Goal: Task Accomplishment & Management: Complete application form

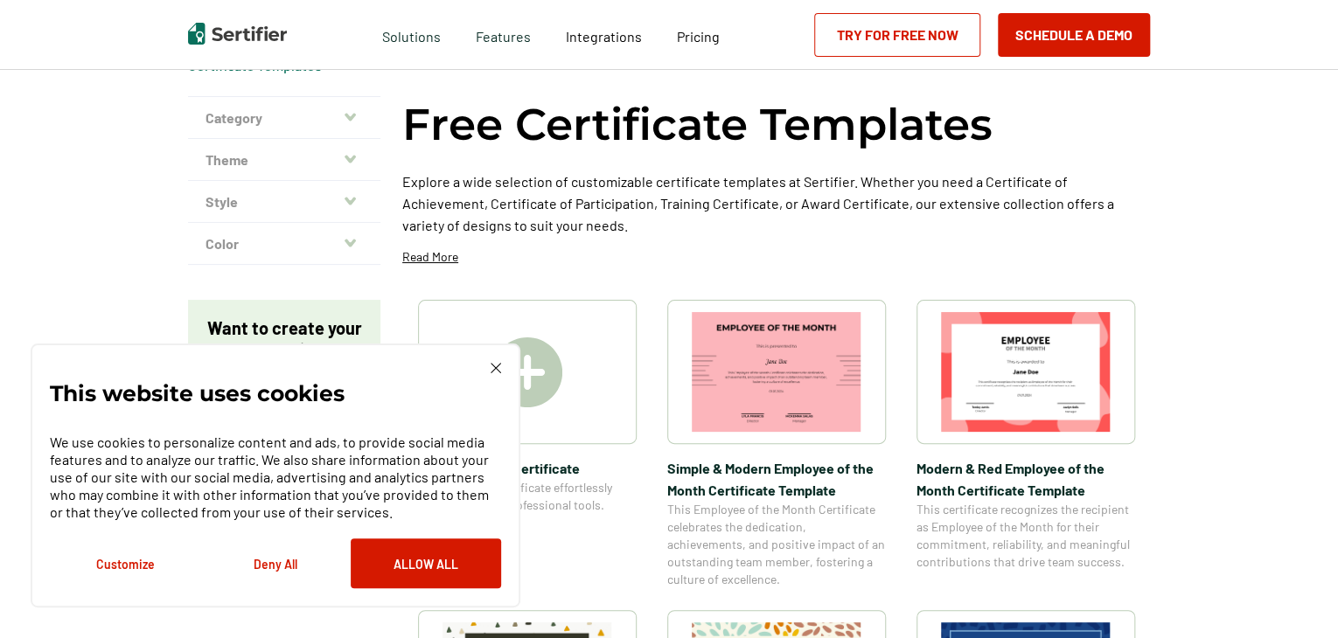
click at [502, 372] on div "This website uses cookies We use cookies to personalize content and ads, to pro…" at bounding box center [276, 476] width 490 height 264
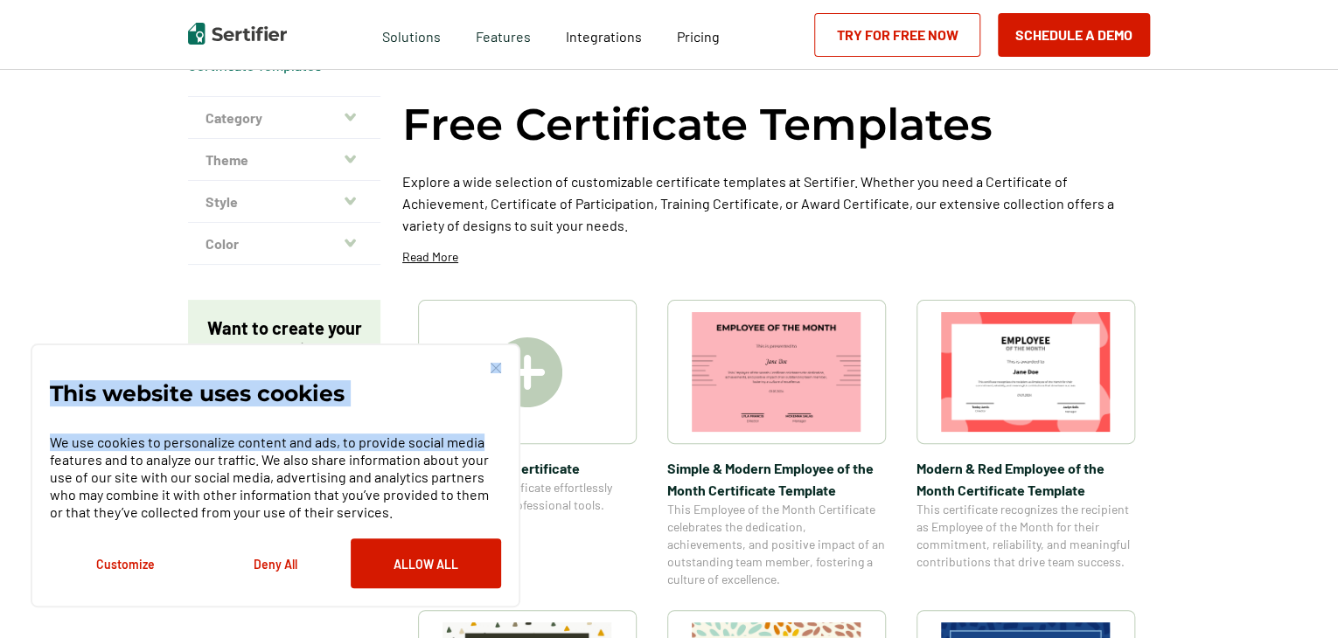
drag, startPoint x: 504, startPoint y: 365, endPoint x: 490, endPoint y: 373, distance: 15.8
click at [490, 372] on div "This website uses cookies We use cookies to personalize content and ads, to pro…" at bounding box center [276, 476] width 490 height 264
click at [490, 373] on div "This website uses cookies We use cookies to personalize content and ads, to pro…" at bounding box center [275, 476] width 451 height 226
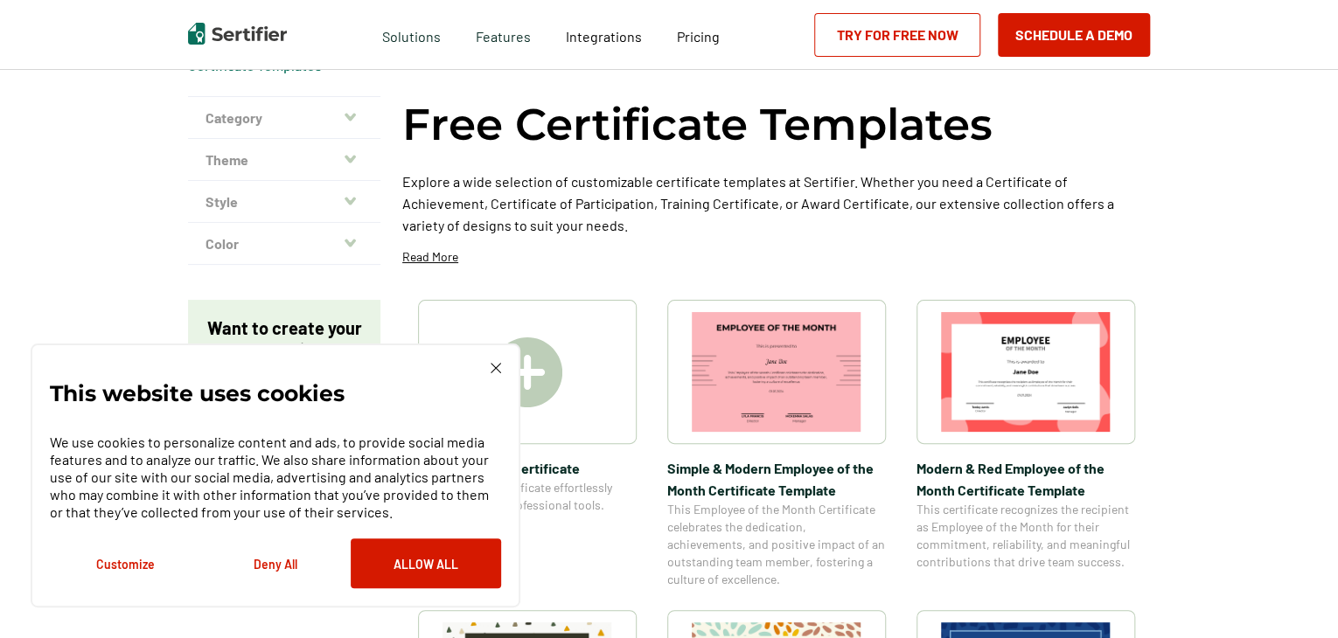
click at [498, 365] on img at bounding box center [495, 368] width 10 height 10
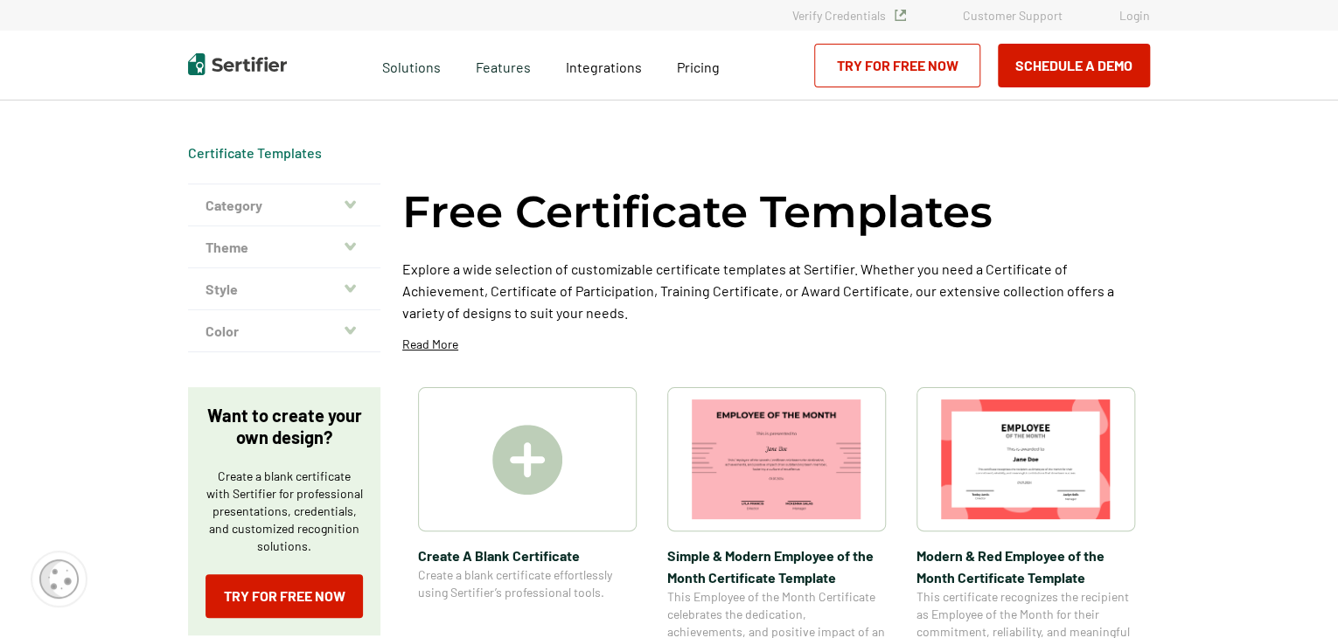
click at [526, 440] on img at bounding box center [527, 460] width 70 height 70
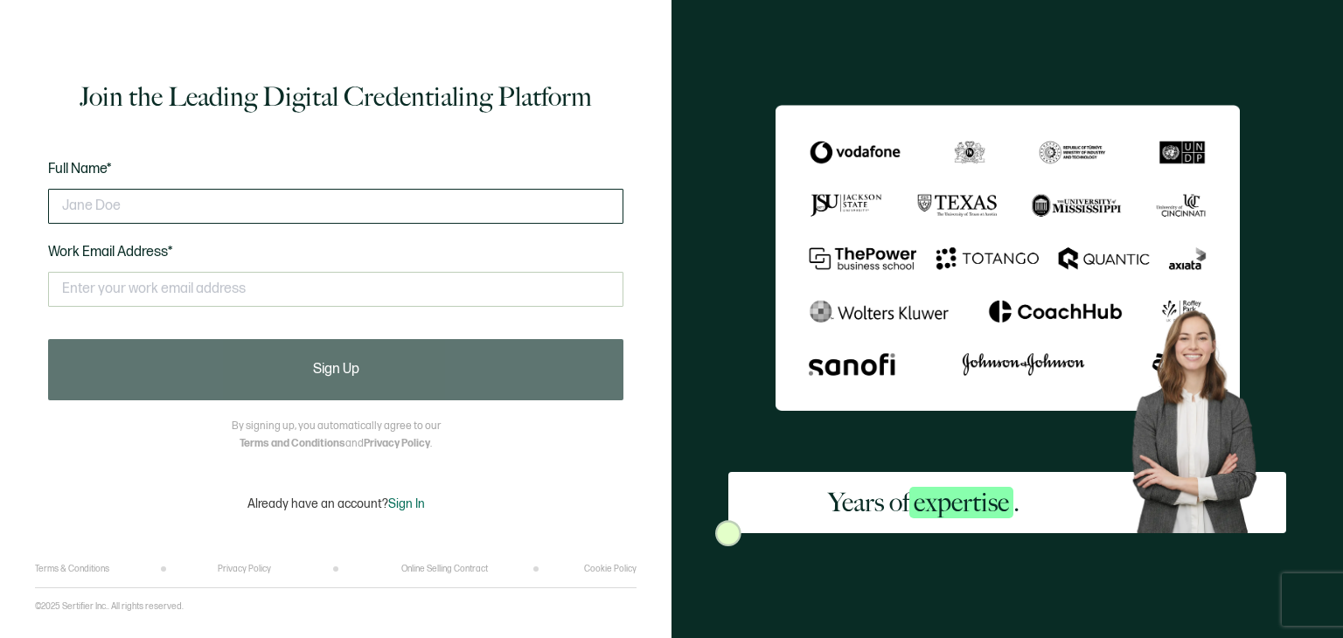
click at [279, 206] on input "text" at bounding box center [335, 206] width 575 height 35
type input "[PERSON_NAME]"
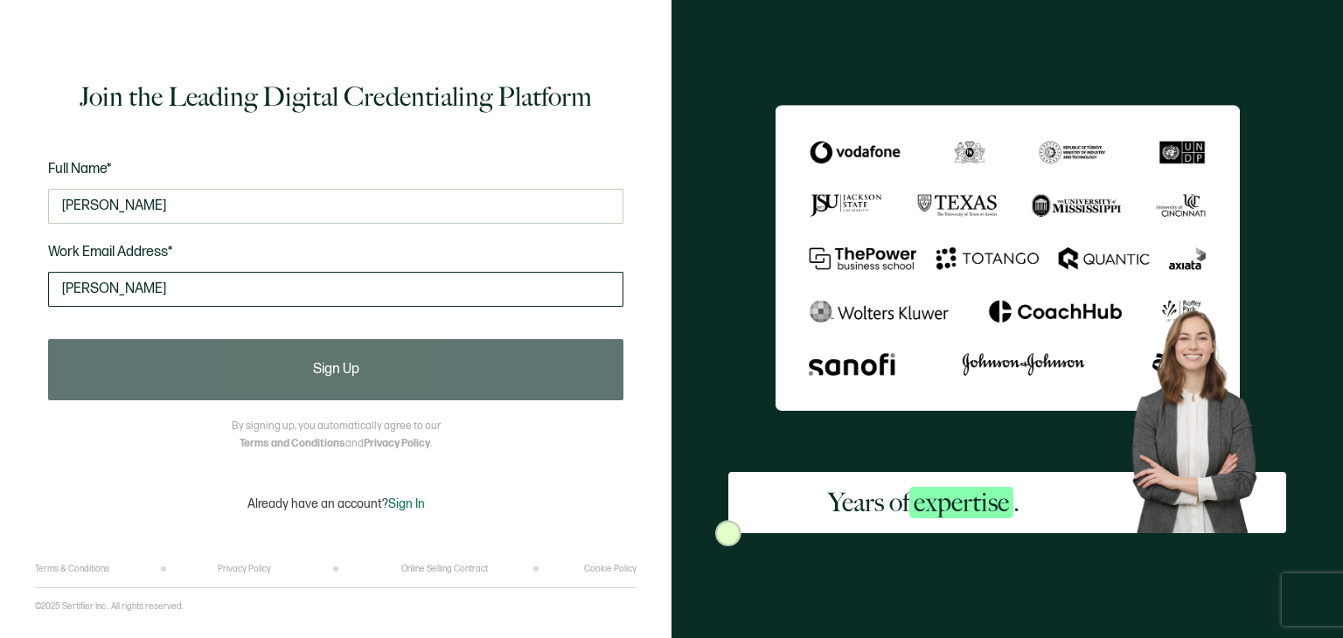
type input "[EMAIL_ADDRESS][DOMAIN_NAME]"
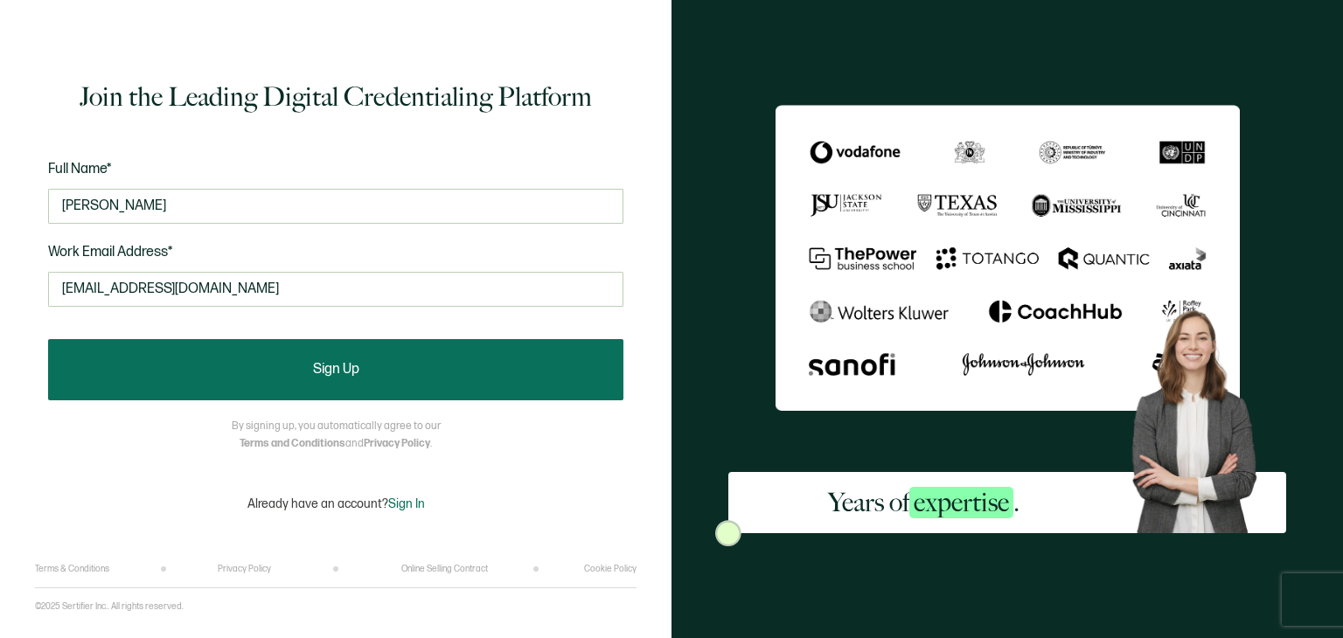
click at [219, 355] on button "Sign Up" at bounding box center [335, 369] width 575 height 61
click at [278, 368] on button "Sign Up" at bounding box center [335, 369] width 575 height 61
click at [501, 371] on button "Sign Up" at bounding box center [335, 369] width 575 height 61
click at [499, 371] on button "Sign Up" at bounding box center [335, 369] width 575 height 61
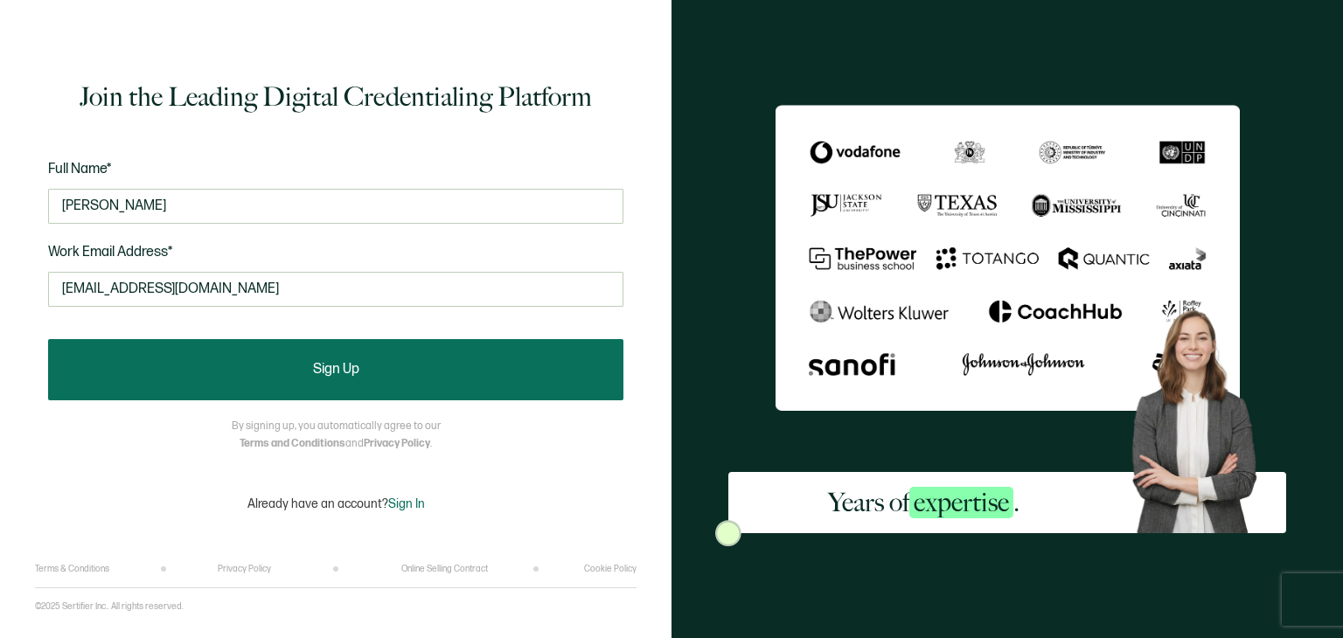
click at [499, 371] on button "Sign Up" at bounding box center [335, 369] width 575 height 61
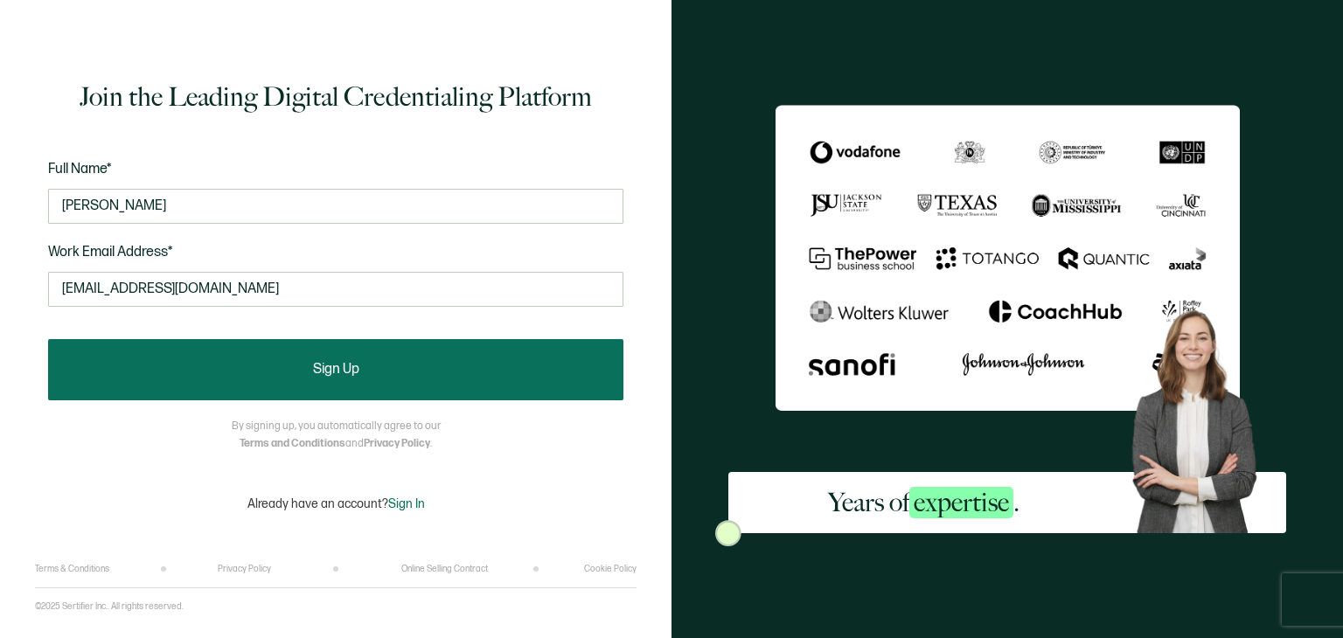
drag, startPoint x: 499, startPoint y: 371, endPoint x: 460, endPoint y: 371, distance: 39.3
click at [495, 371] on button "Sign Up" at bounding box center [335, 369] width 575 height 61
click at [379, 375] on button "Sign Up" at bounding box center [335, 369] width 575 height 61
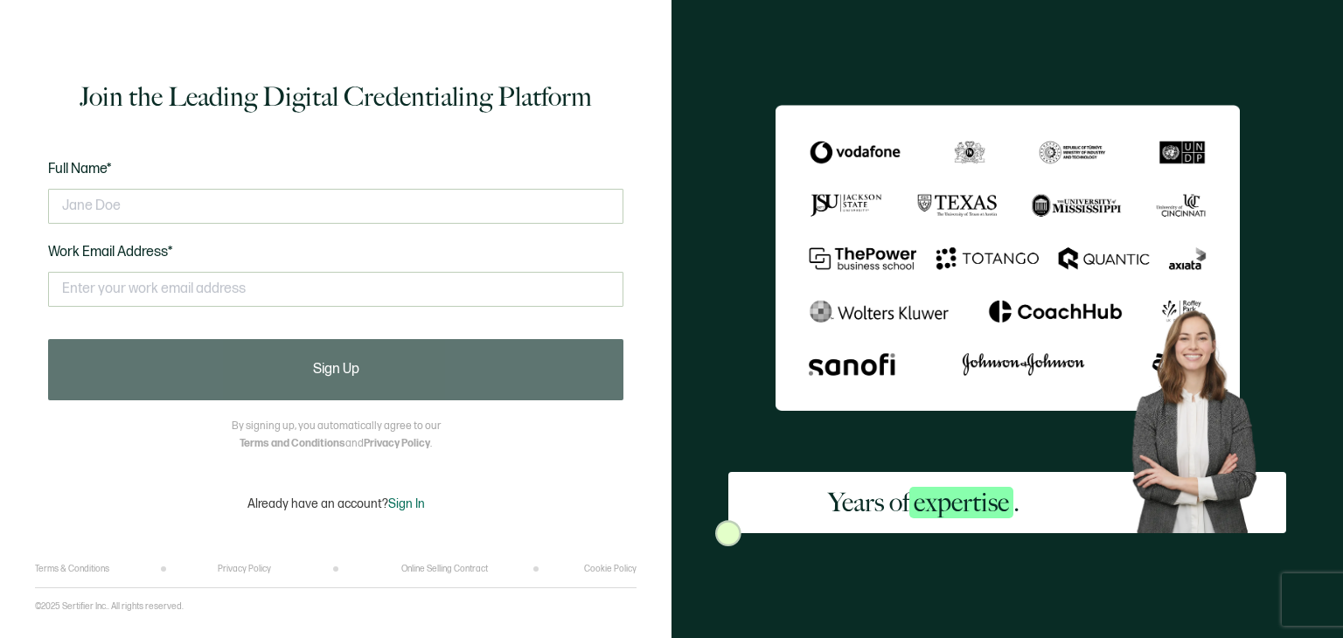
click at [343, 233] on div "Full Name* Work Email Address* This doesn't look like a valid email." at bounding box center [335, 244] width 575 height 172
click at [336, 196] on input "text" at bounding box center [335, 206] width 575 height 35
type input "[PERSON_NAME]"
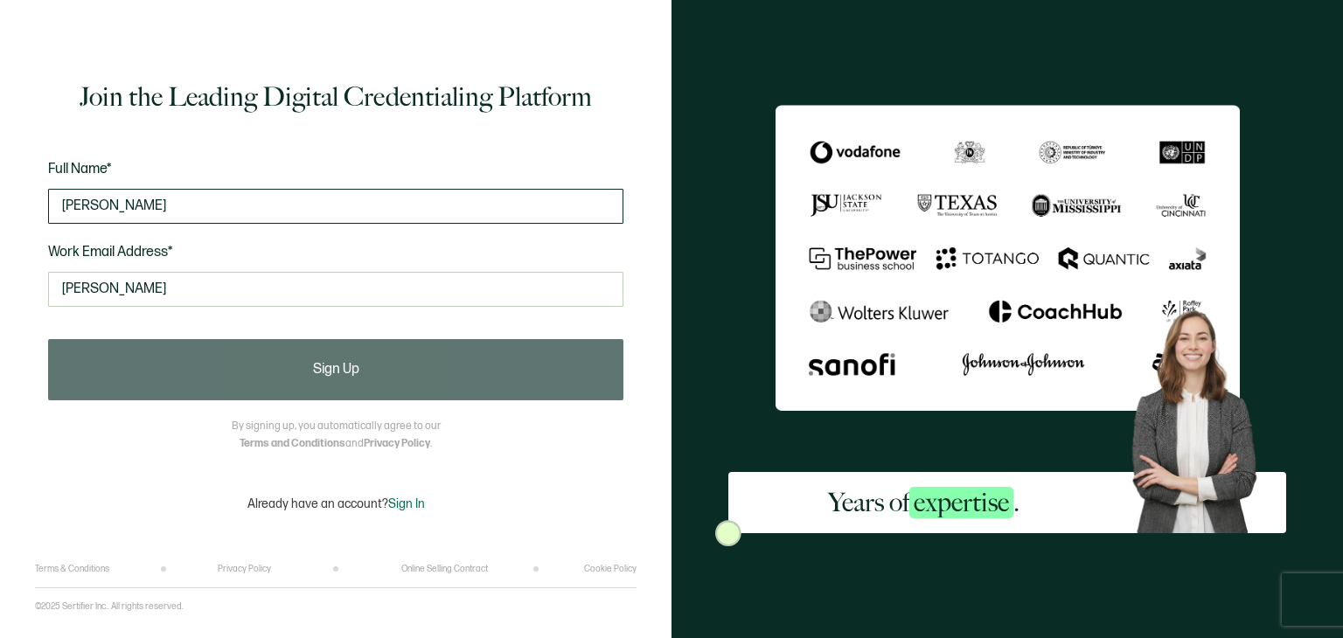
type input "[EMAIL_ADDRESS][DOMAIN_NAME]"
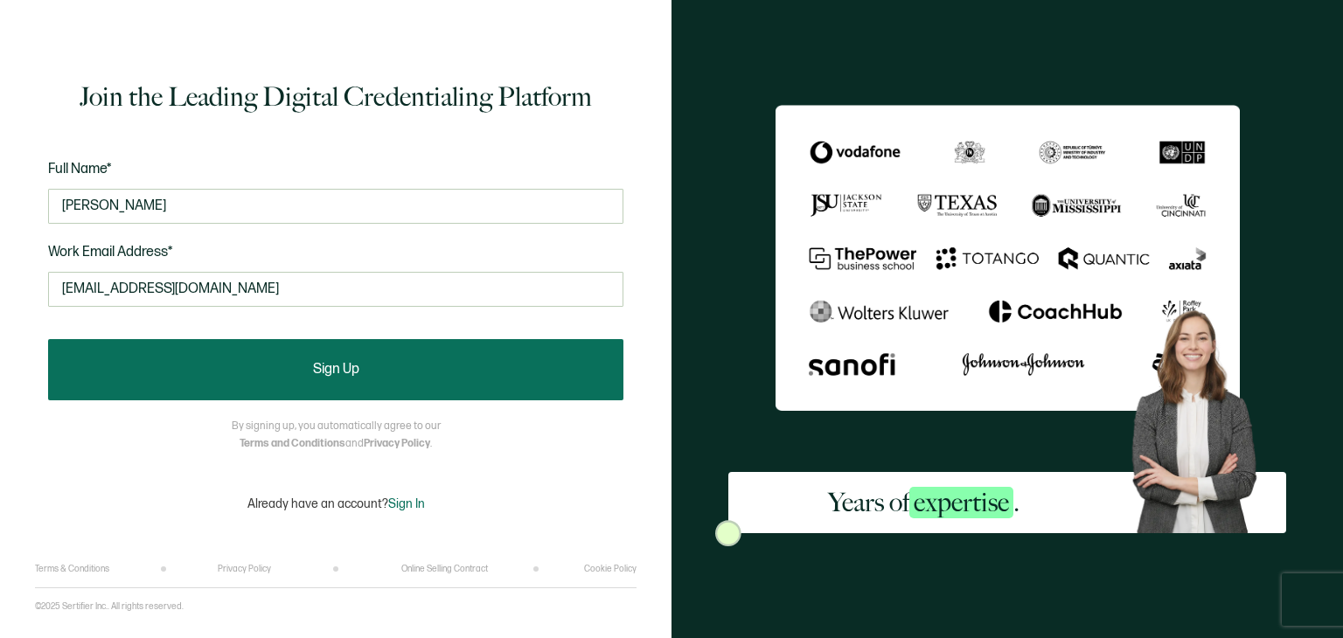
click at [322, 386] on button "Sign Up" at bounding box center [335, 369] width 575 height 61
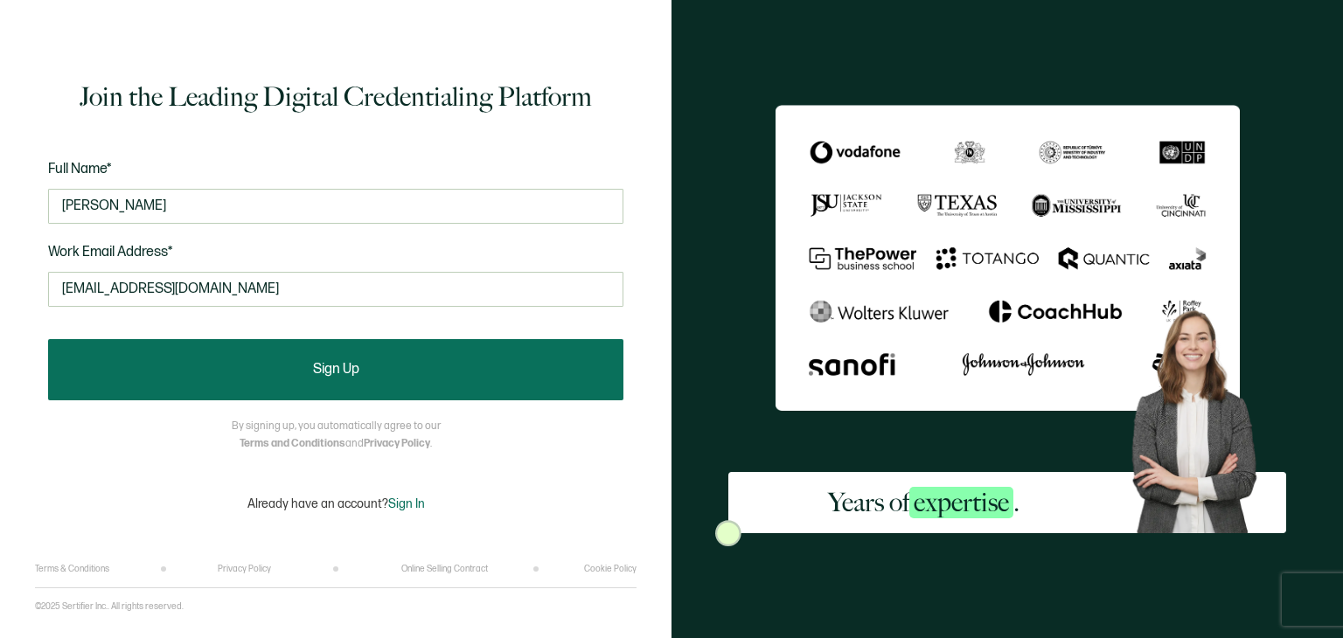
click at [330, 359] on button "Sign Up" at bounding box center [335, 369] width 575 height 61
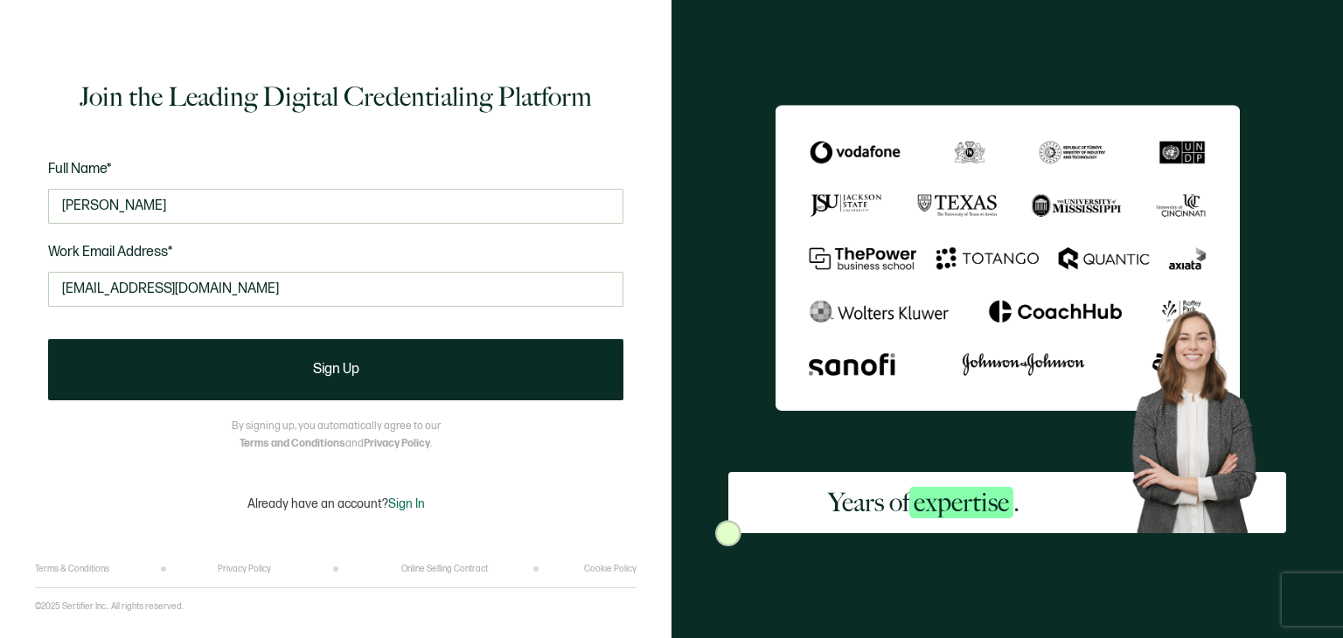
drag, startPoint x: 330, startPoint y: 367, endPoint x: 350, endPoint y: 3, distance: 364.2
click at [322, 311] on form "Full Name* Jasleen Maldonado Work Email Address* jasleenxxx3@icloud.com This do…" at bounding box center [335, 279] width 575 height 242
